Goal: Task Accomplishment & Management: Use online tool/utility

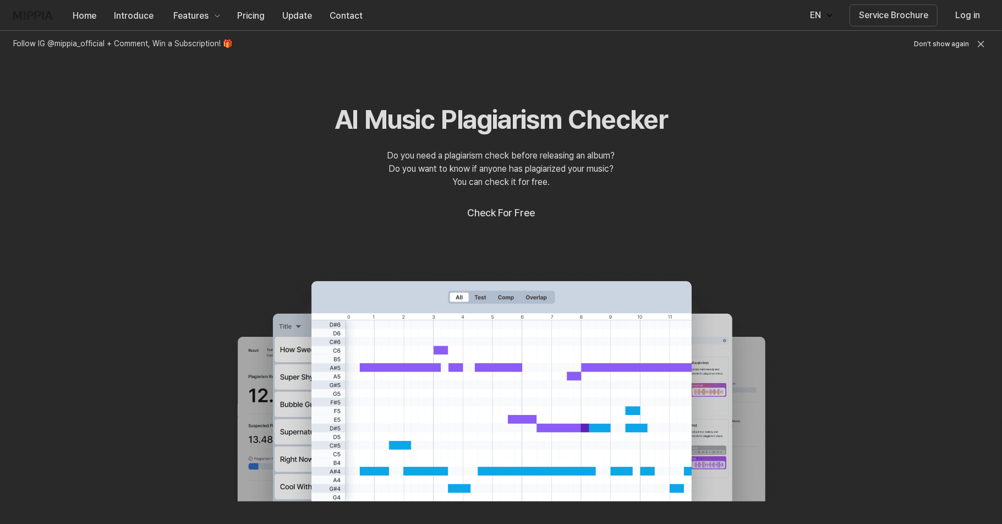
click at [508, 208] on button "Check For Free" at bounding box center [501, 213] width 90 height 26
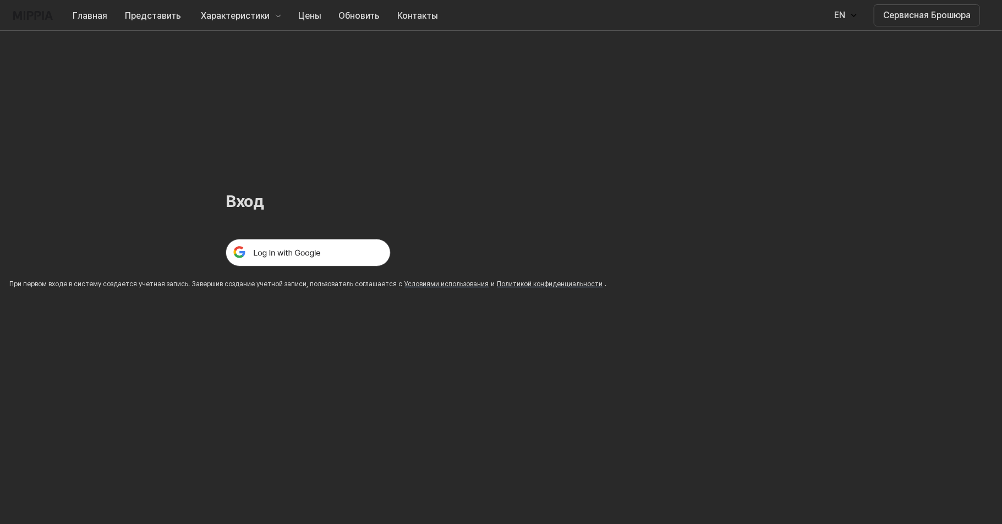
click at [323, 251] on img at bounding box center [308, 253] width 165 height 28
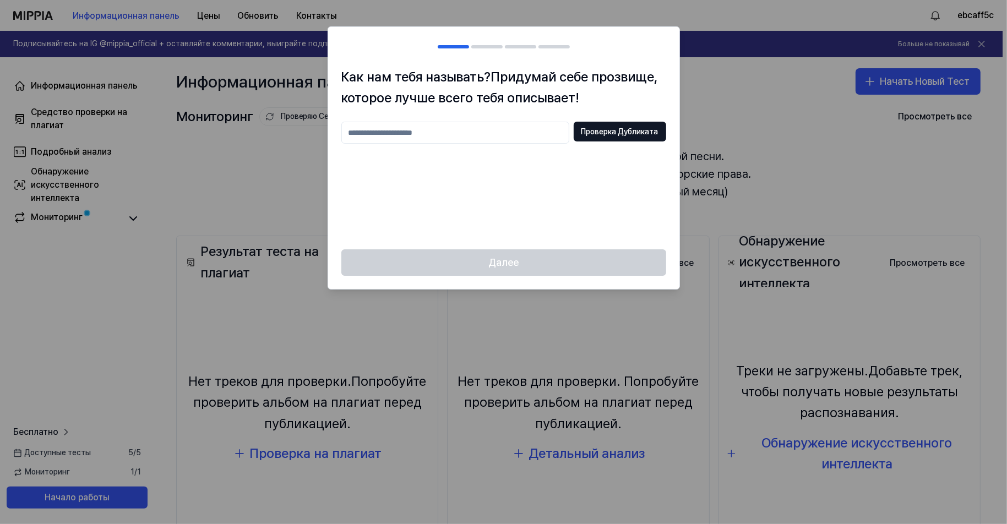
click at [499, 134] on input "text" at bounding box center [455, 133] width 228 height 22
type input "*"
type input "******"
click at [603, 134] on ya-tr-span "Проверка Дубликата" at bounding box center [619, 132] width 77 height 11
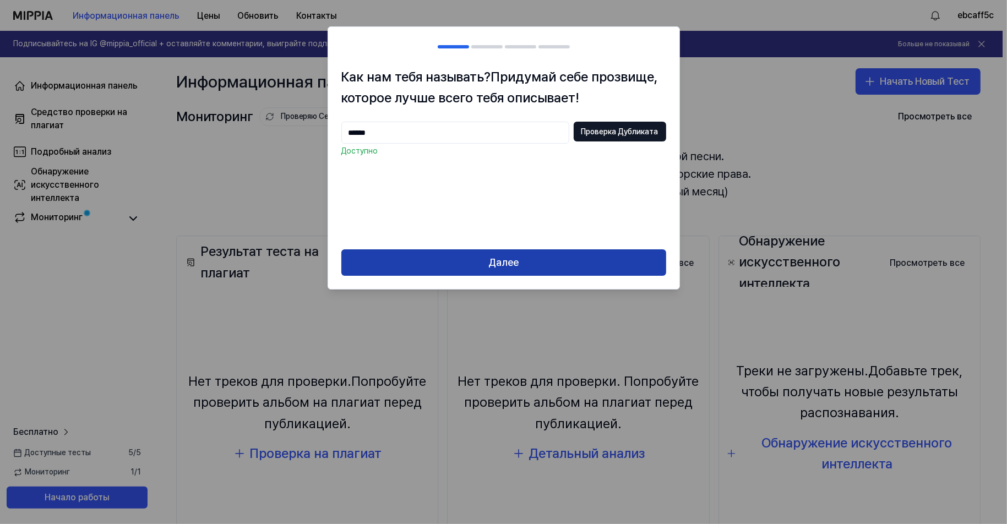
click at [500, 260] on ya-tr-span "Далее" at bounding box center [503, 263] width 30 height 16
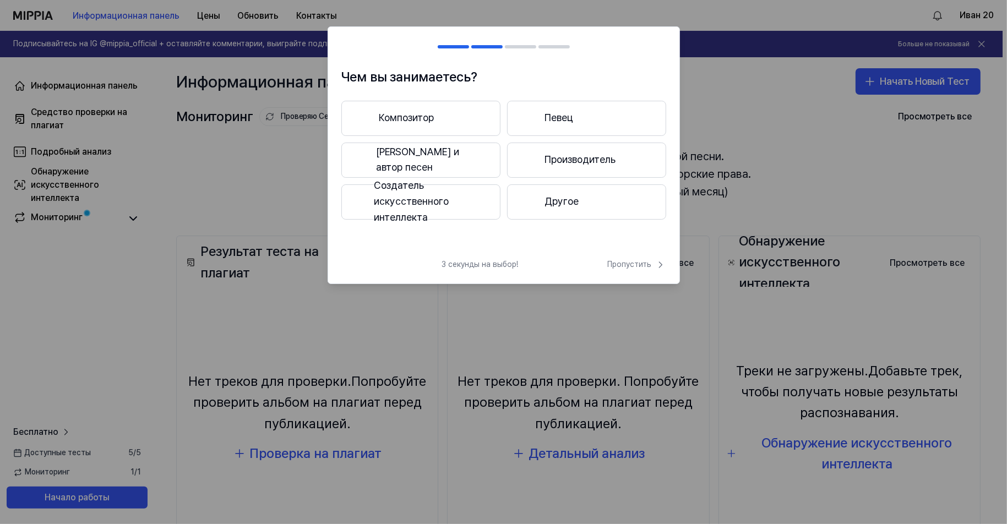
click at [578, 161] on ya-tr-span "Производитель" at bounding box center [580, 160] width 71 height 16
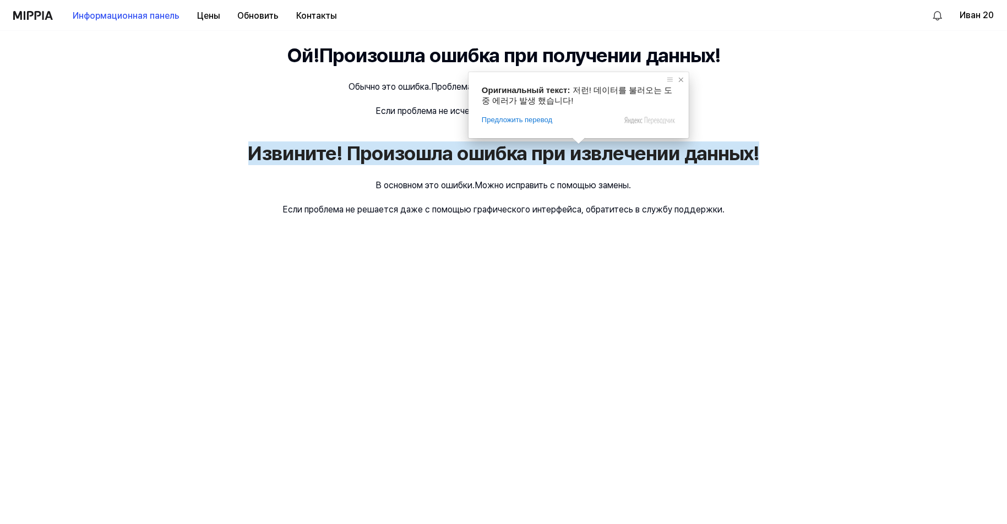
click at [681, 80] on span at bounding box center [680, 79] width 11 height 11
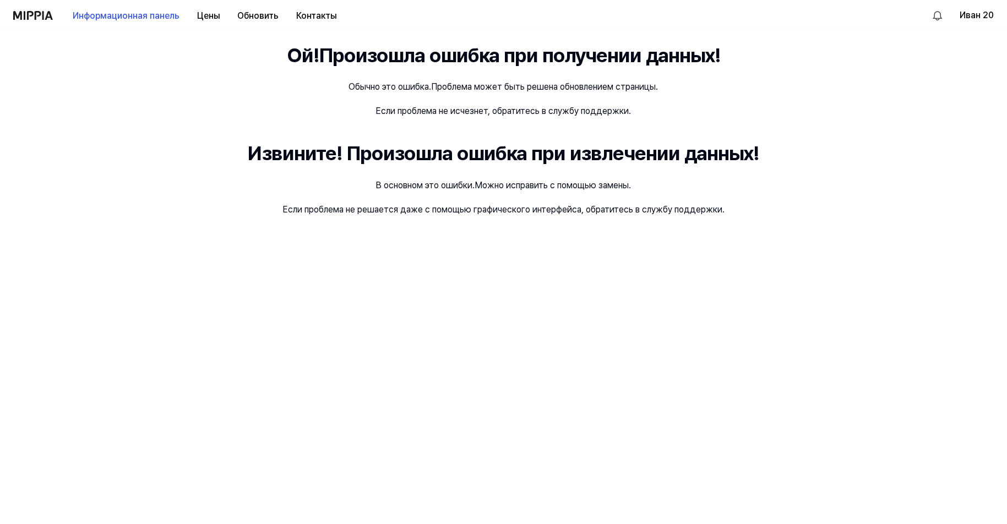
click at [9, 11] on nav "Информационная панель Цены Обновить Контакты Иван 20" at bounding box center [503, 15] width 1007 height 31
click at [37, 16] on img at bounding box center [33, 15] width 40 height 9
click at [42, 19] on img at bounding box center [33, 15] width 40 height 9
